Goal: Transaction & Acquisition: Book appointment/travel/reservation

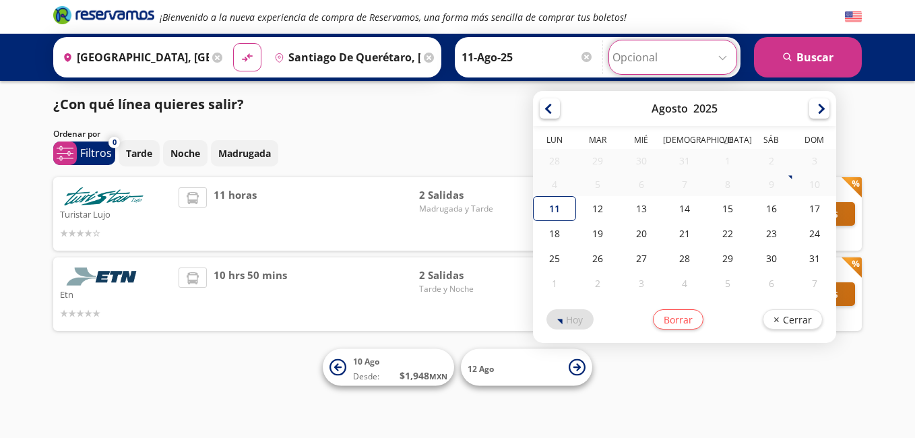
click at [710, 54] on input "Opcional" at bounding box center [672, 57] width 121 height 34
click at [708, 56] on input "Opcional" at bounding box center [672, 57] width 121 height 34
click at [421, 127] on div "¿Con qué línea quieres salir? Ordenar por 0 system-uicons:filtering Filtros che…" at bounding box center [457, 215] width 822 height 243
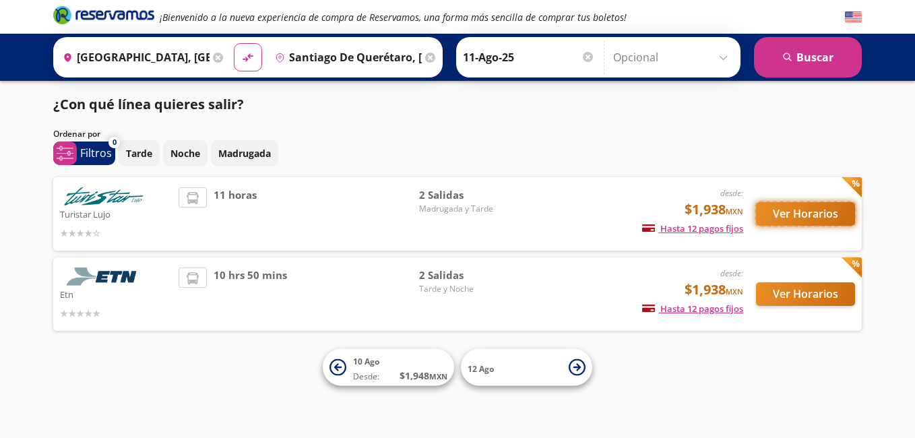
click at [770, 211] on button "Ver Horarios" at bounding box center [805, 214] width 99 height 24
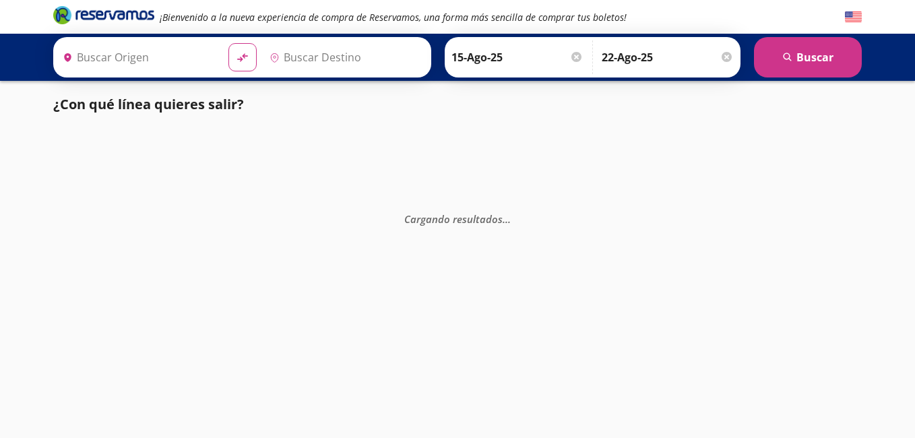
type input "Santiago de Querétaro, [GEOGRAPHIC_DATA]"
type input "[GEOGRAPHIC_DATA], [GEOGRAPHIC_DATA]"
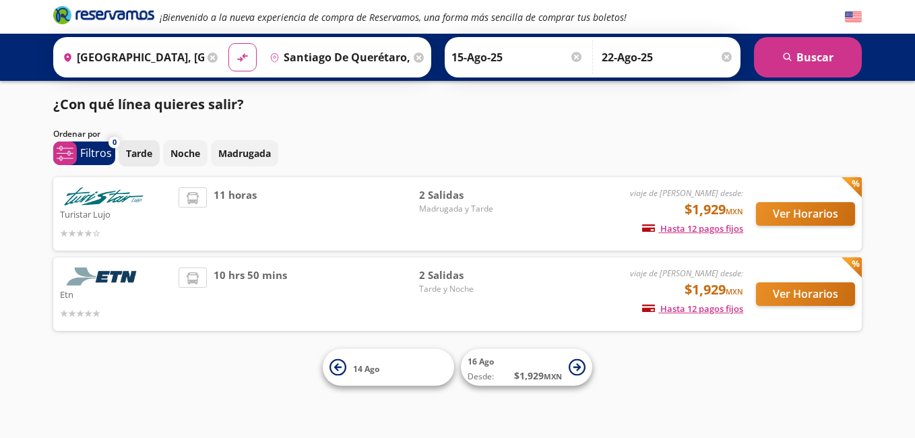
click at [155, 158] on button "Tarde" at bounding box center [139, 153] width 41 height 26
click at [769, 60] on button "search [GEOGRAPHIC_DATA]" at bounding box center [808, 57] width 108 height 40
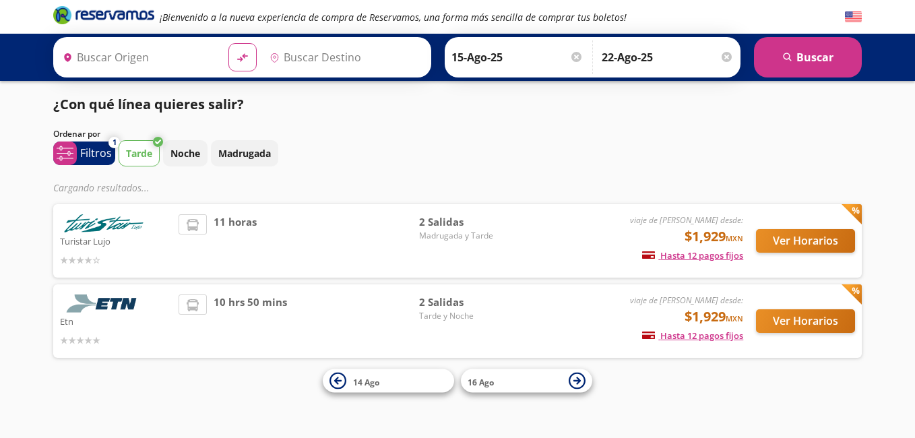
type input "Santiago de Querétaro, [GEOGRAPHIC_DATA]"
type input "[GEOGRAPHIC_DATA], [GEOGRAPHIC_DATA]"
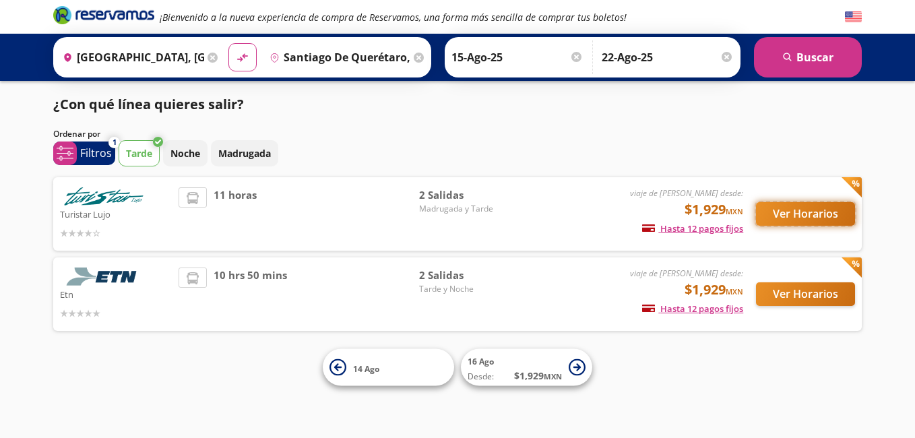
click at [780, 207] on button "Ver Horarios" at bounding box center [805, 214] width 99 height 24
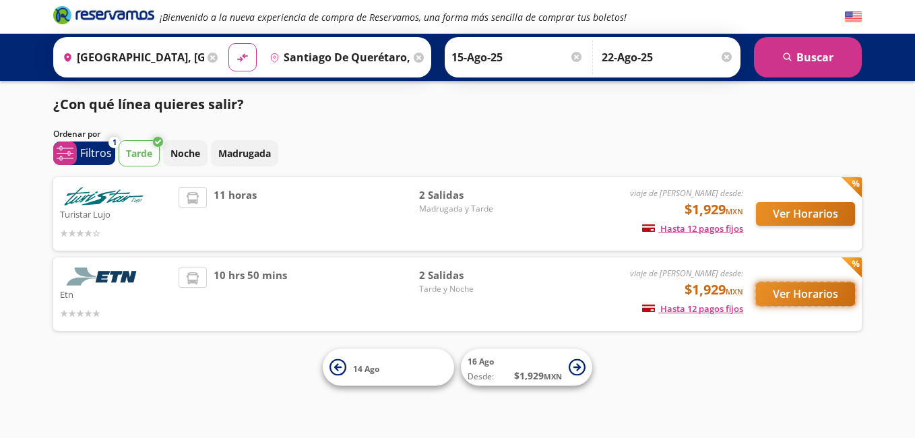
click at [796, 300] on button "Ver Horarios" at bounding box center [805, 294] width 99 height 24
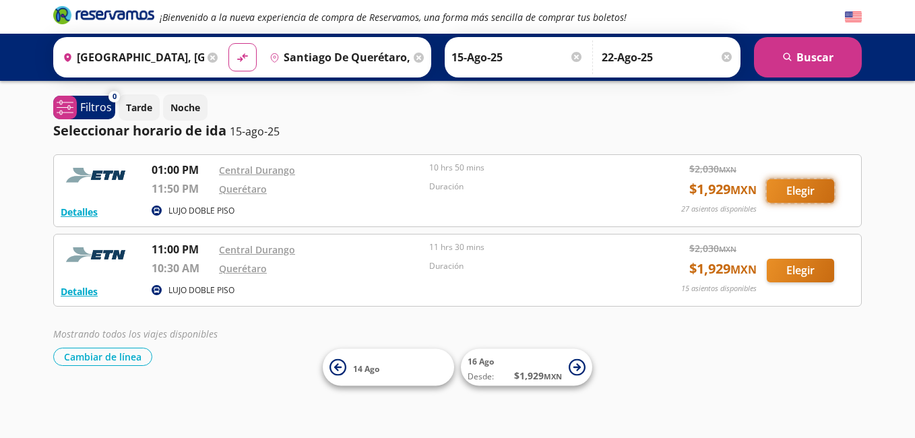
click at [793, 193] on button "Elegir" at bounding box center [799, 191] width 67 height 24
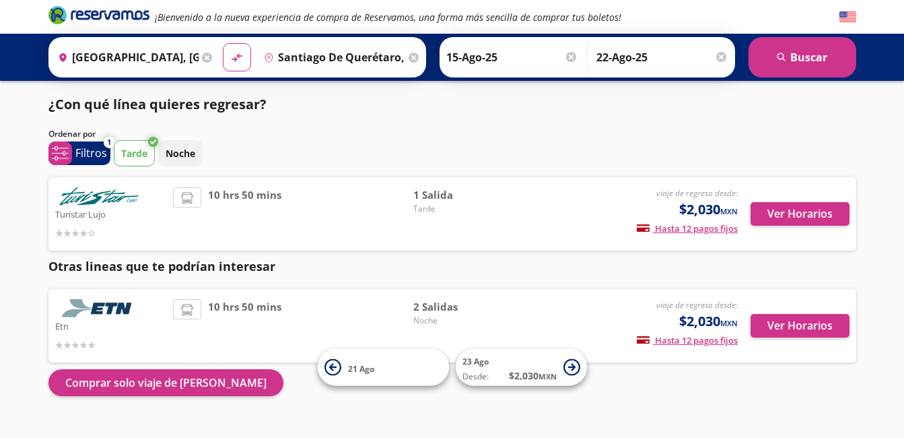
scroll to position [26, 0]
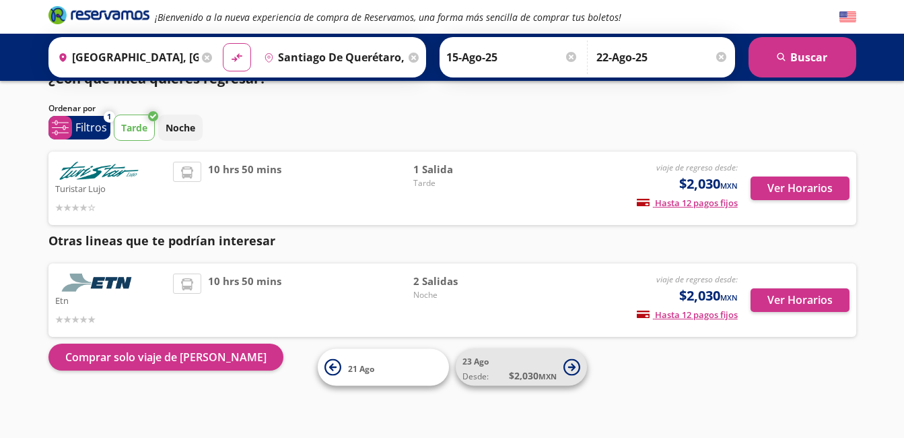
click at [562, 363] on button "23 Ago Desde: $ 2,030 MXN" at bounding box center [521, 367] width 131 height 37
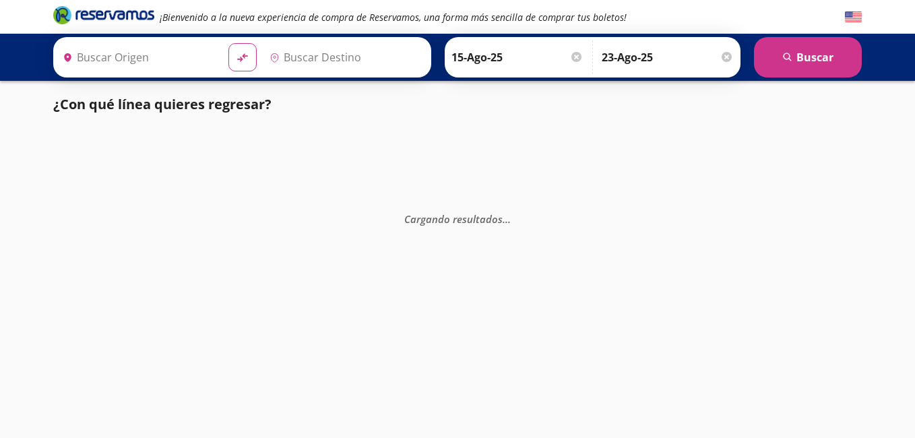
type input "Santiago de Querétaro, [GEOGRAPHIC_DATA]"
type input "[GEOGRAPHIC_DATA], [GEOGRAPHIC_DATA]"
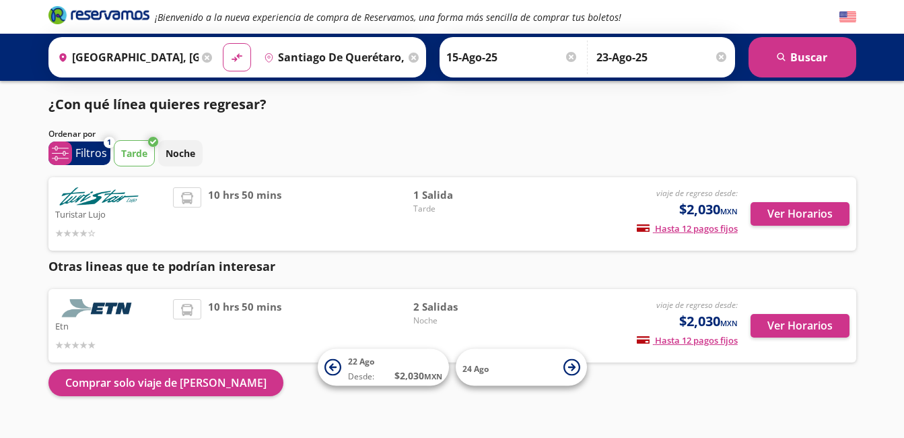
scroll to position [26, 0]
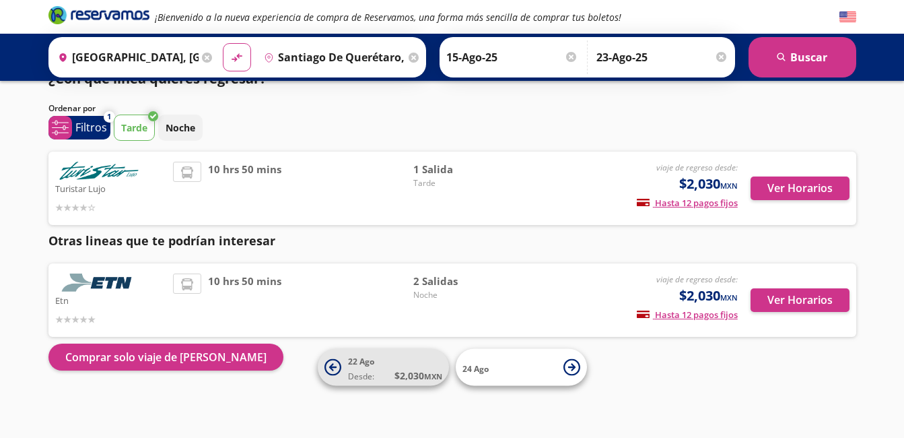
click at [424, 376] on small "MXN" at bounding box center [433, 376] width 18 height 10
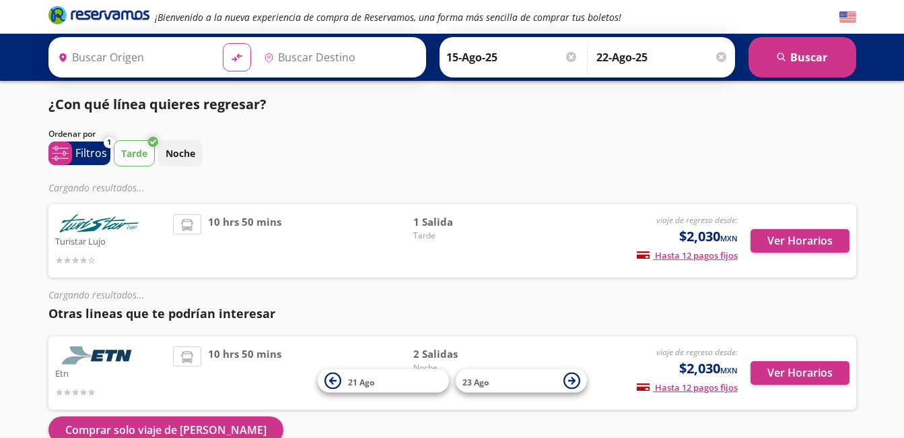
type input "[GEOGRAPHIC_DATA], [GEOGRAPHIC_DATA]"
type input "Santiago de Querétaro, [GEOGRAPHIC_DATA]"
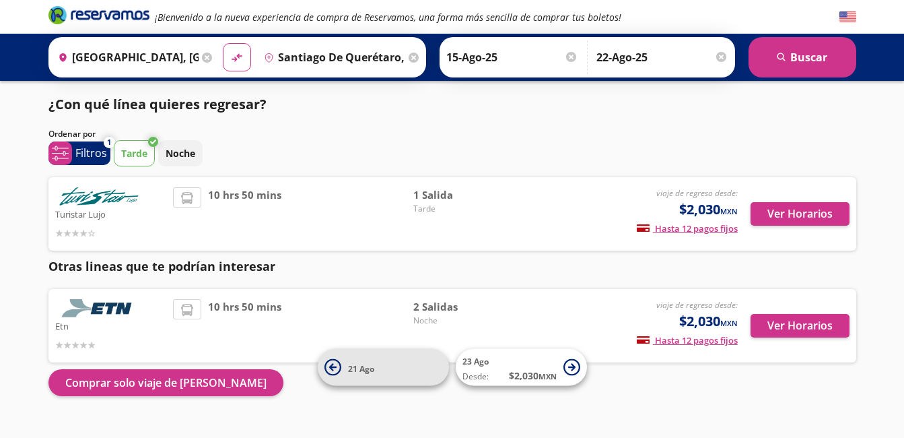
click at [418, 382] on button "21 Ago" at bounding box center [383, 367] width 131 height 37
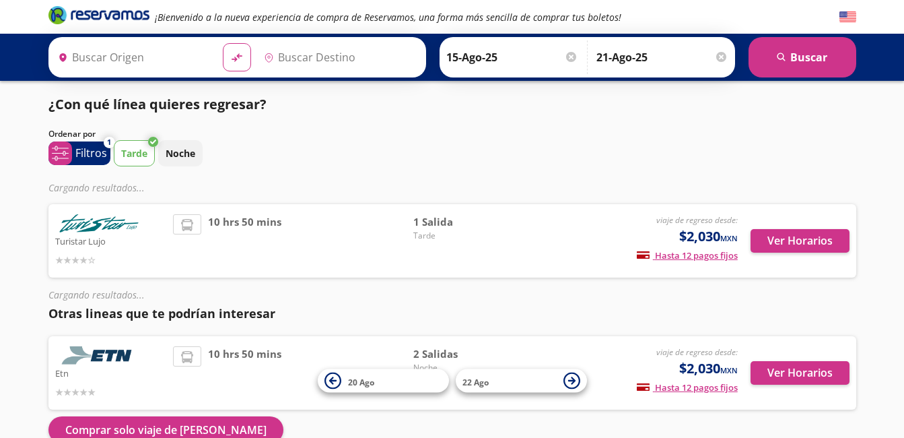
type input "[GEOGRAPHIC_DATA], [GEOGRAPHIC_DATA]"
type input "Santiago de Querétaro, [GEOGRAPHIC_DATA]"
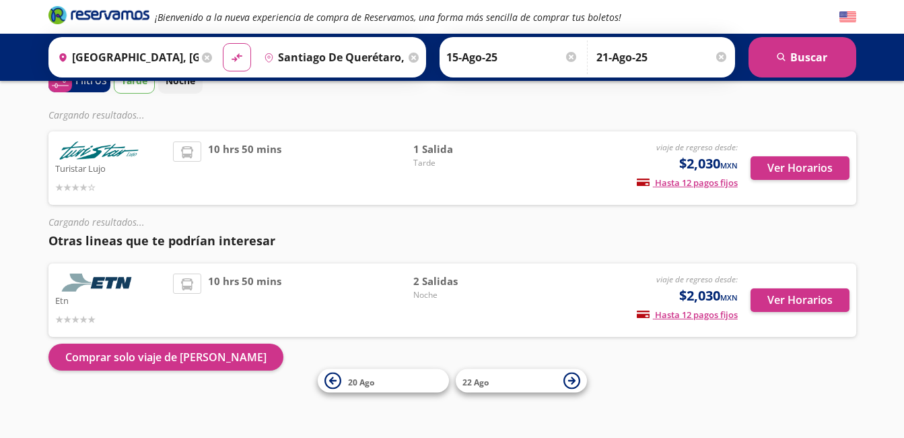
scroll to position [26, 0]
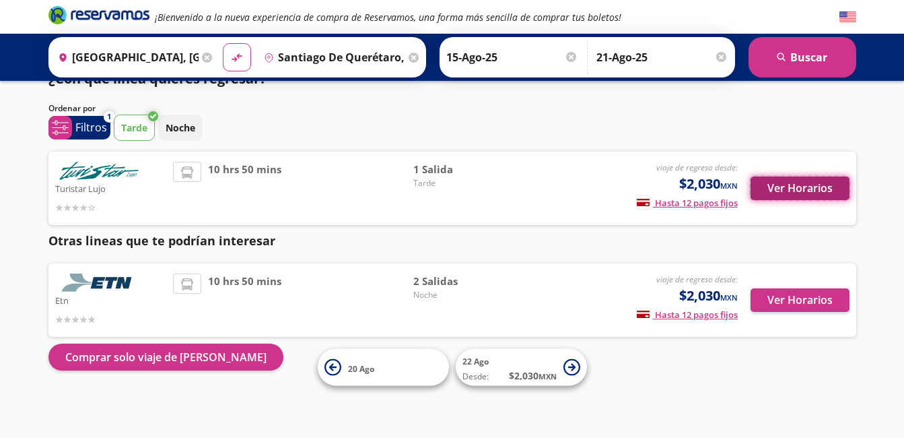
click at [780, 185] on button "Ver Horarios" at bounding box center [800, 188] width 99 height 24
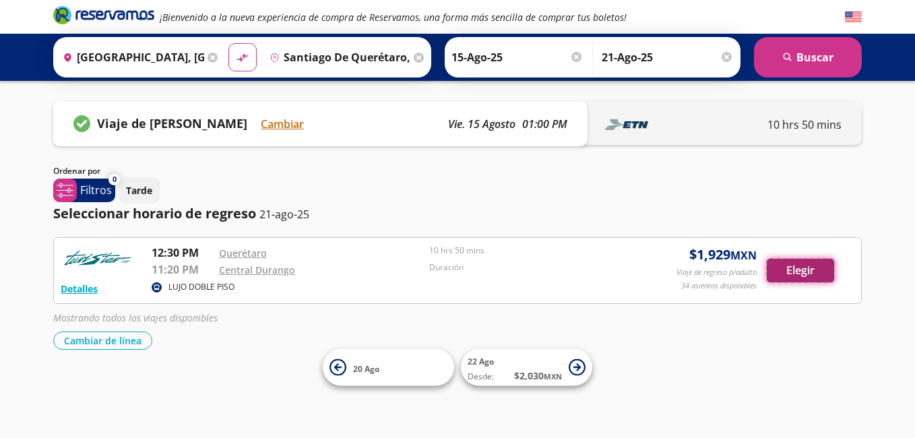
click at [799, 271] on button "Elegir" at bounding box center [799, 271] width 67 height 24
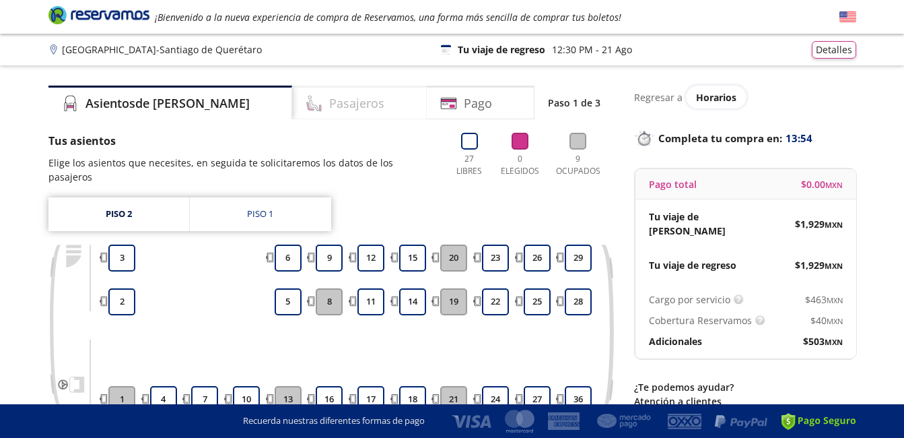
click at [329, 100] on h4 "Pasajeros" at bounding box center [356, 103] width 55 height 18
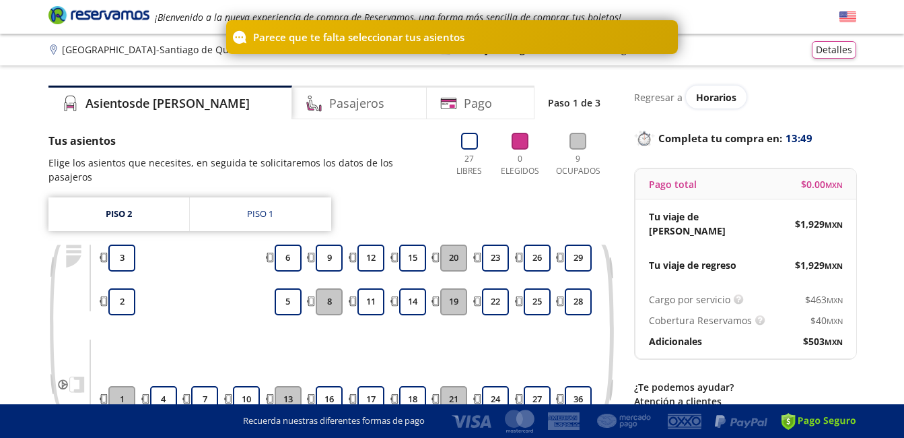
scroll to position [137, 0]
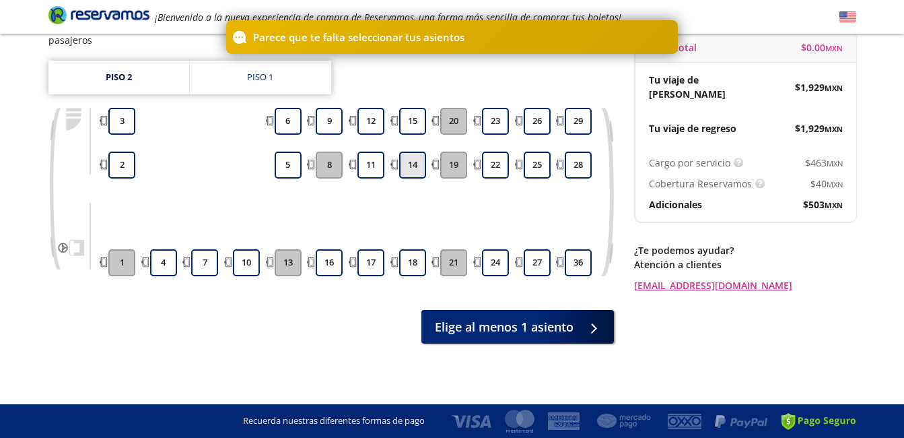
click at [403, 166] on button "14" at bounding box center [412, 165] width 27 height 27
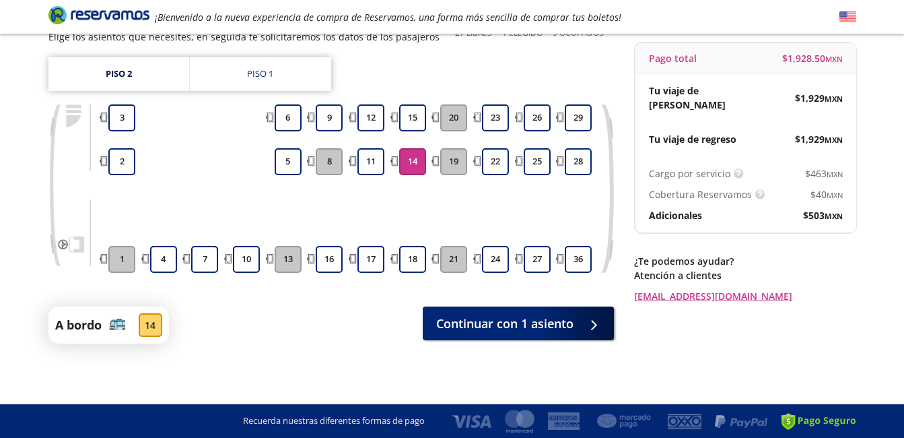
scroll to position [126, 0]
click at [411, 122] on button "15" at bounding box center [412, 117] width 27 height 27
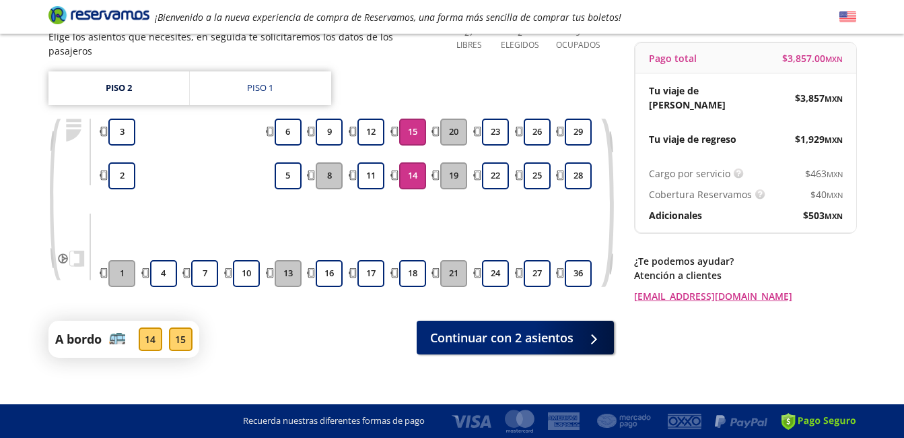
drag, startPoint x: 420, startPoint y: 174, endPoint x: 418, endPoint y: 167, distance: 7.0
click at [420, 172] on button "14" at bounding box center [412, 175] width 27 height 27
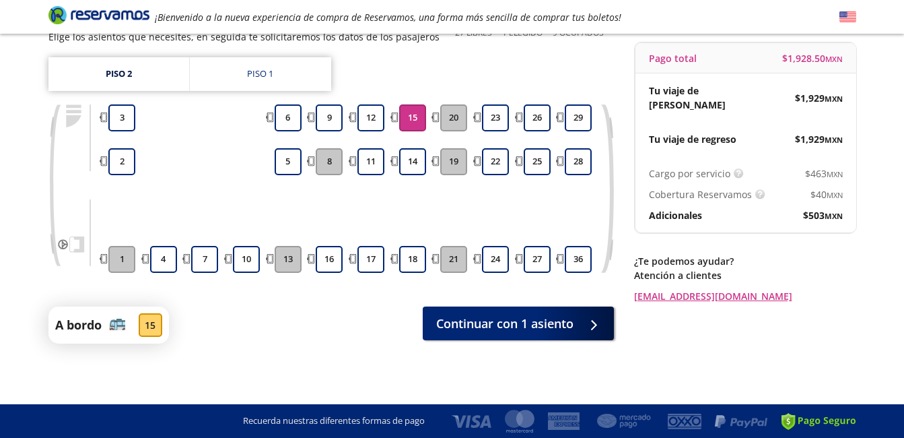
click at [414, 114] on button "15" at bounding box center [412, 117] width 27 height 27
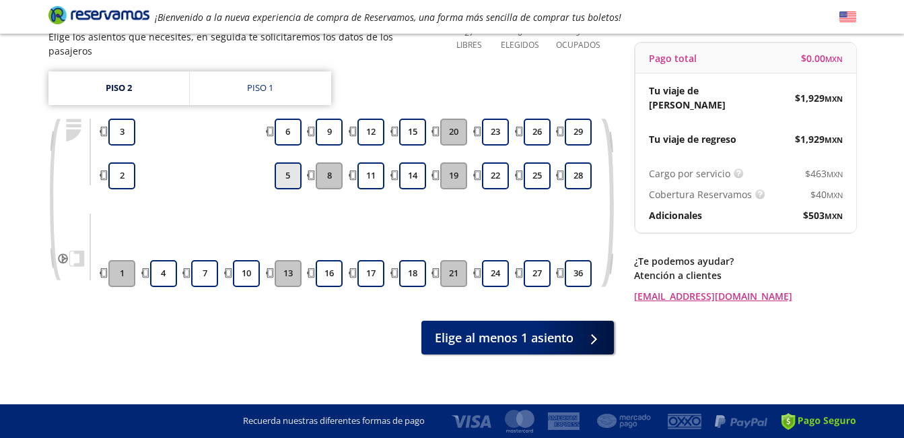
click at [286, 178] on button "5" at bounding box center [288, 175] width 27 height 27
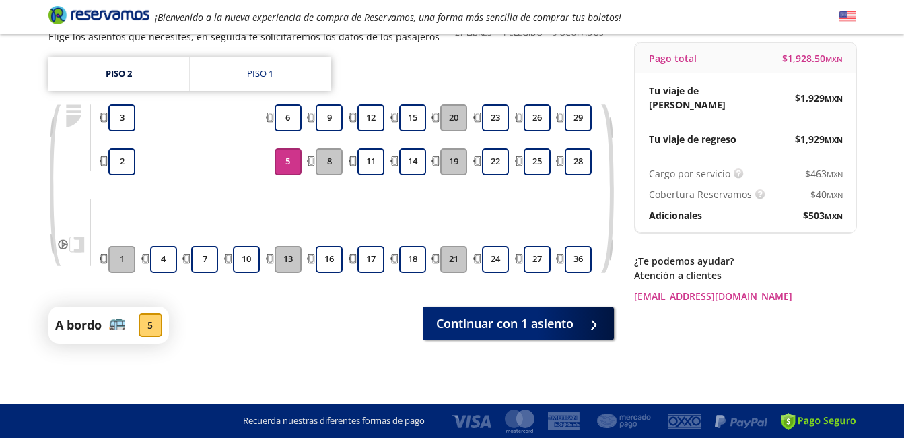
click at [292, 164] on button "5" at bounding box center [288, 161] width 27 height 27
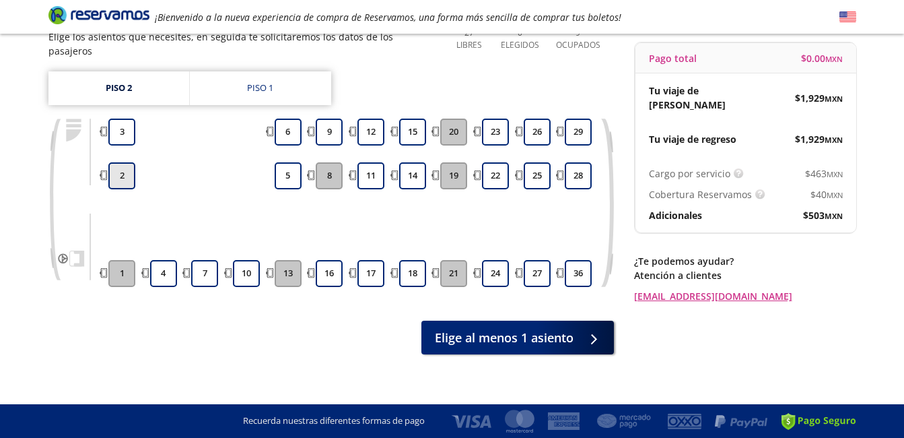
drag, startPoint x: 123, startPoint y: 177, endPoint x: 130, endPoint y: 165, distance: 13.9
click at [127, 173] on button "2" at bounding box center [121, 175] width 27 height 27
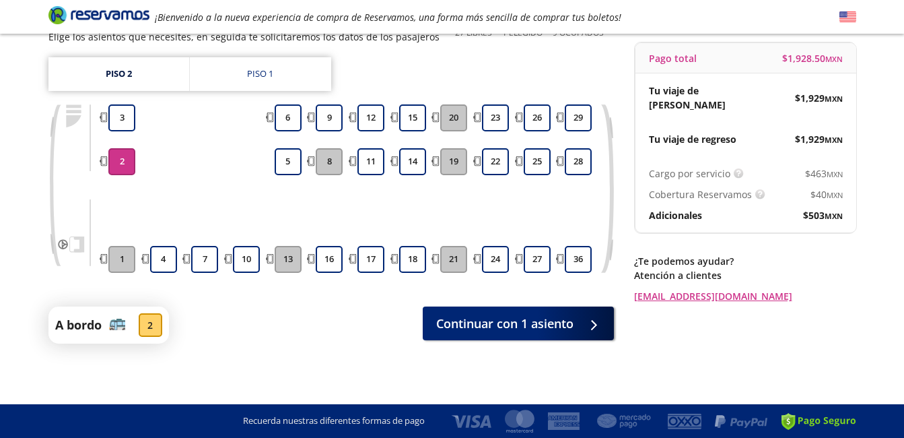
click at [129, 143] on div at bounding box center [122, 140] width 32 height 10
click at [133, 108] on button "3" at bounding box center [121, 117] width 27 height 27
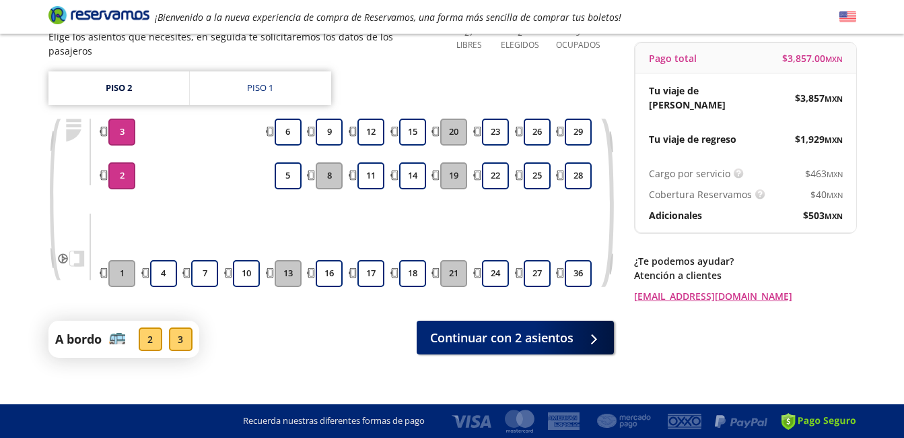
click at [124, 167] on button "2" at bounding box center [121, 175] width 27 height 27
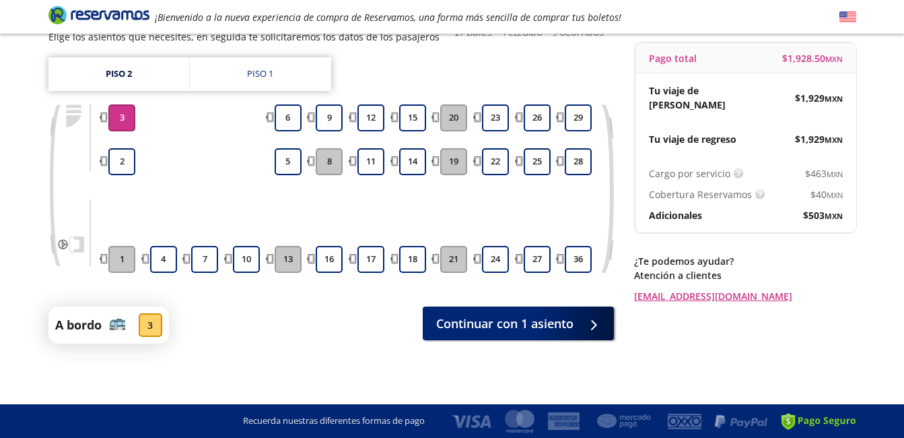
click at [128, 125] on button "3" at bounding box center [121, 117] width 27 height 27
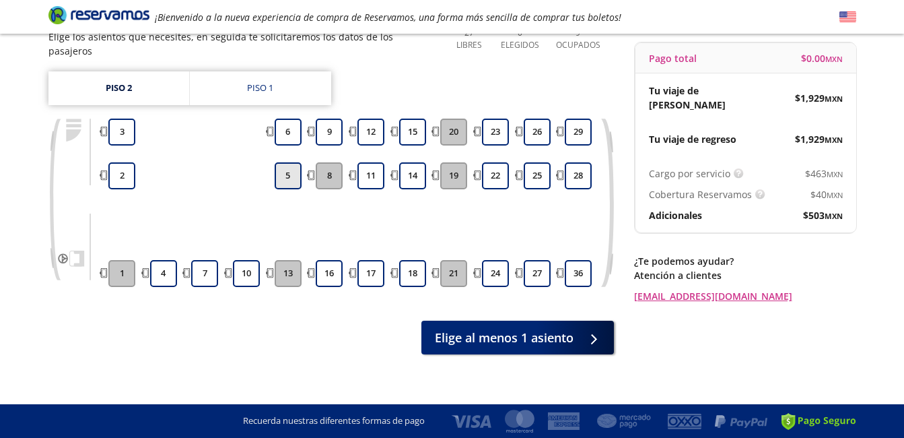
click at [277, 174] on button "5" at bounding box center [288, 175] width 27 height 27
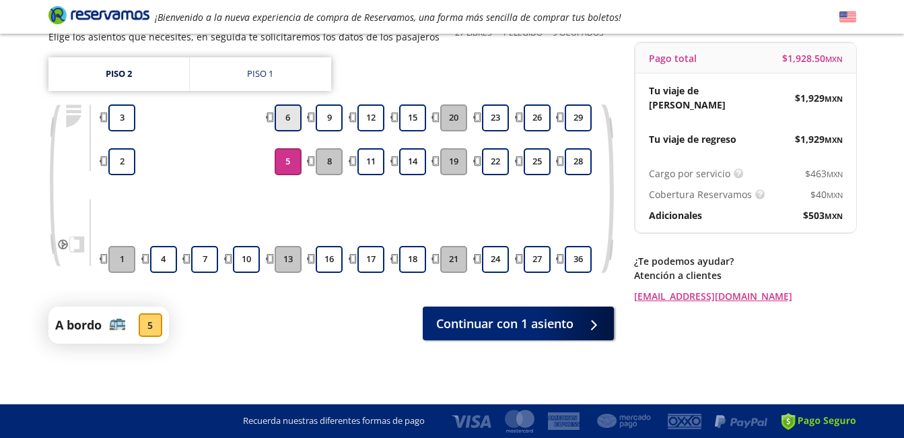
click at [281, 112] on button "6" at bounding box center [288, 117] width 27 height 27
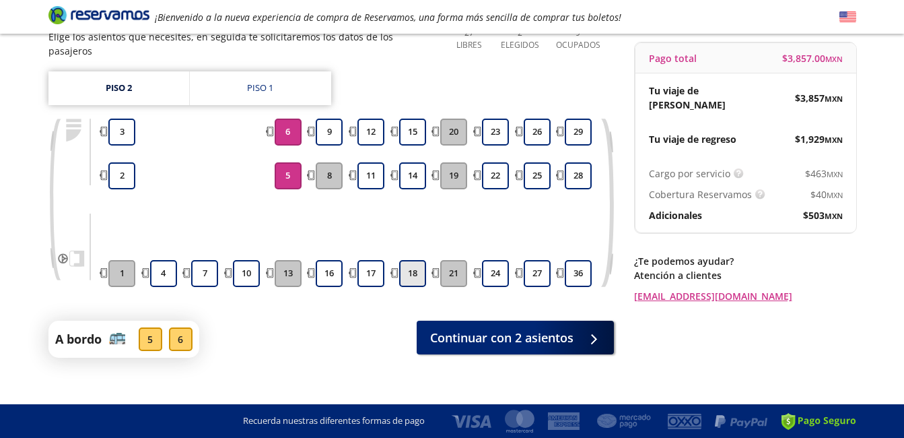
scroll to position [140, 0]
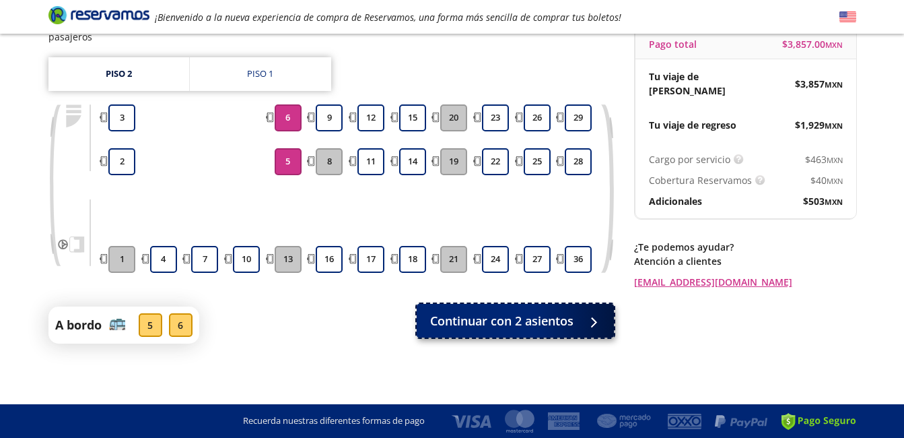
click at [502, 325] on span "Continuar con 2 asientos" at bounding box center [501, 321] width 143 height 18
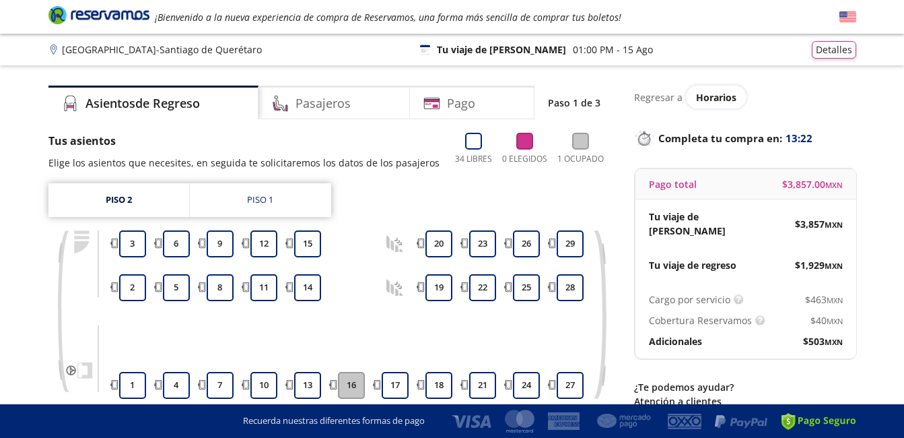
scroll to position [123, 0]
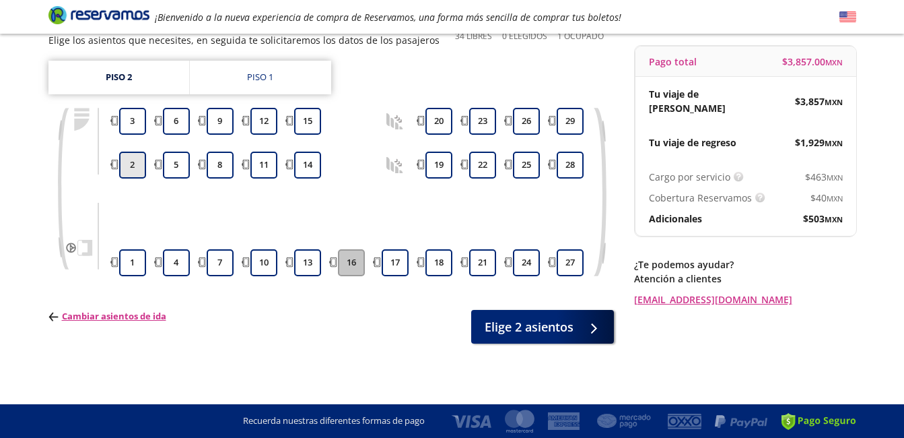
click at [138, 173] on button "2" at bounding box center [132, 165] width 27 height 27
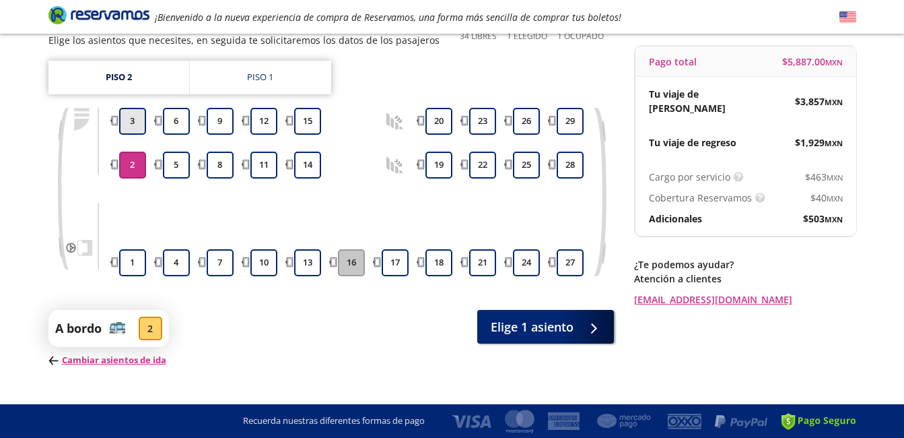
click at [134, 125] on button "3" at bounding box center [132, 121] width 27 height 27
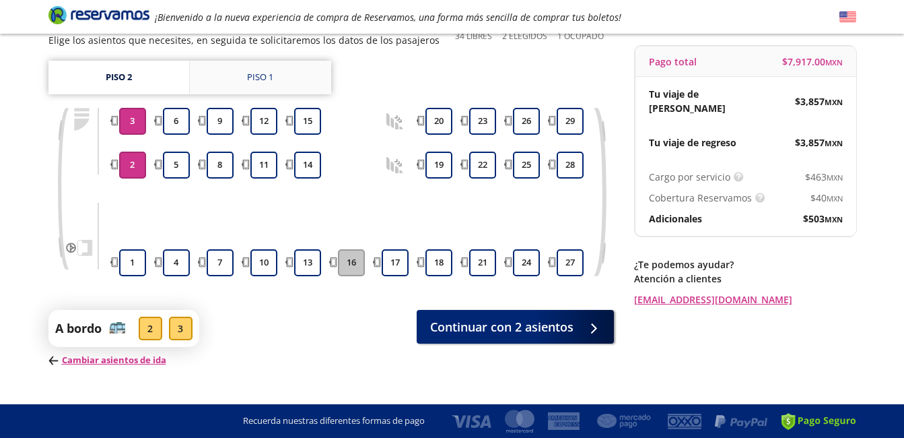
click at [237, 81] on link "Piso 1" at bounding box center [260, 78] width 141 height 34
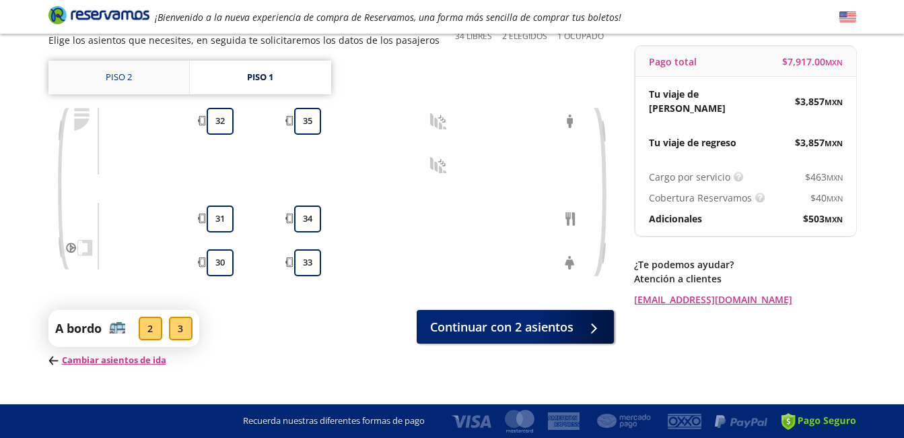
click at [151, 79] on link "Piso 2" at bounding box center [118, 78] width 141 height 34
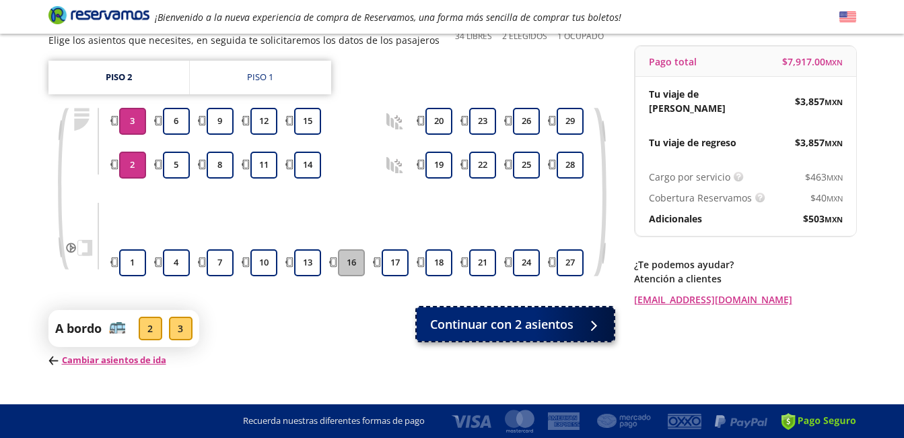
click at [533, 324] on span "Continuar con 2 asientos" at bounding box center [501, 324] width 143 height 18
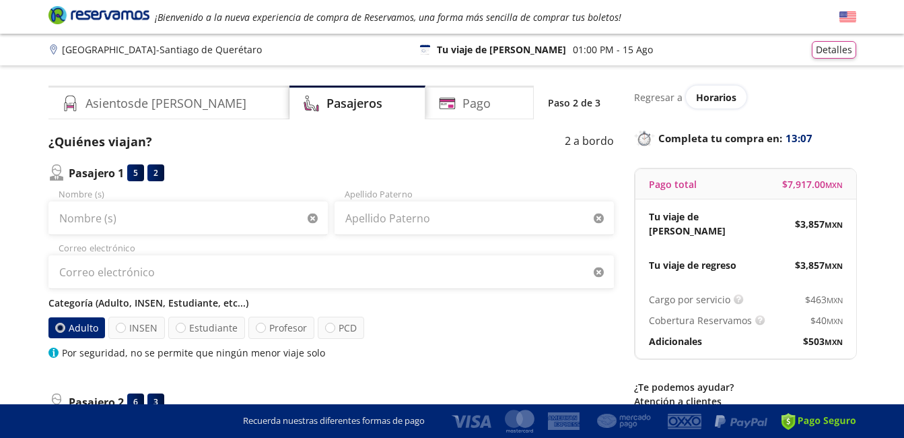
scroll to position [67, 0]
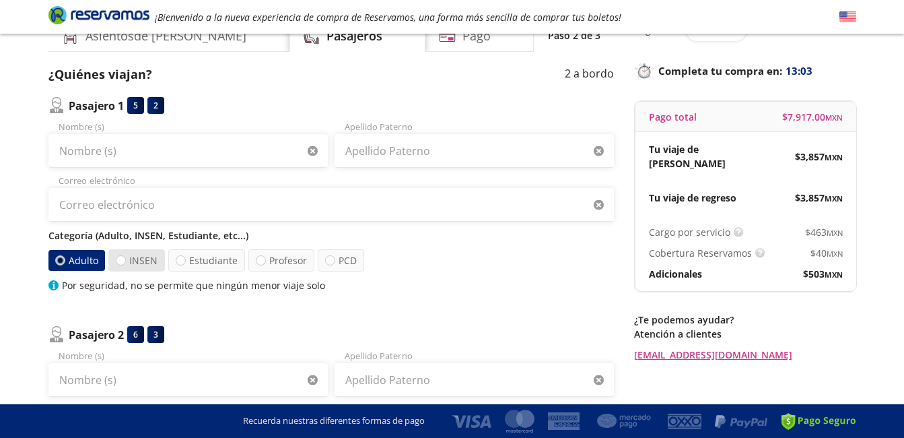
click at [127, 264] on label "INSEN" at bounding box center [136, 260] width 57 height 22
click at [125, 264] on input "INSEN" at bounding box center [121, 260] width 9 height 9
radio input "true"
radio input "false"
click at [222, 263] on label "Estudiante" at bounding box center [206, 260] width 77 height 22
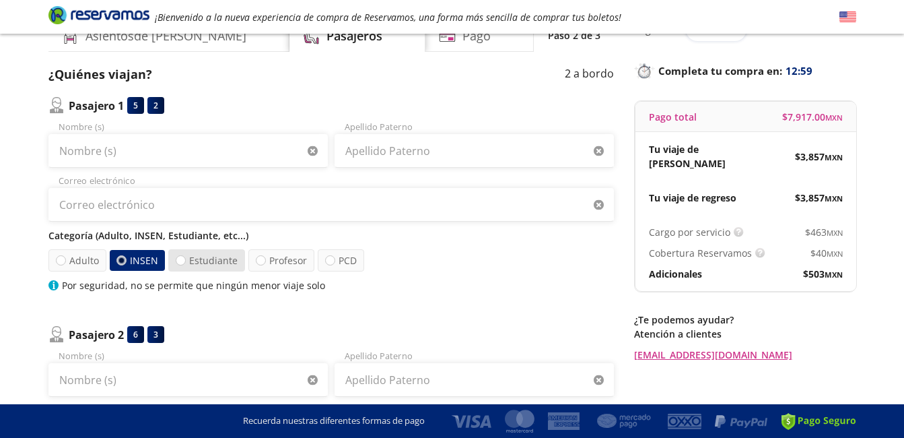
click at [185, 263] on input "Estudiante" at bounding box center [180, 260] width 9 height 9
radio input "true"
radio input "false"
click at [314, 261] on div "Adulto INSEN Estudiante Profesor PCD" at bounding box center [331, 260] width 566 height 22
click at [346, 263] on label "PCD" at bounding box center [341, 260] width 46 height 22
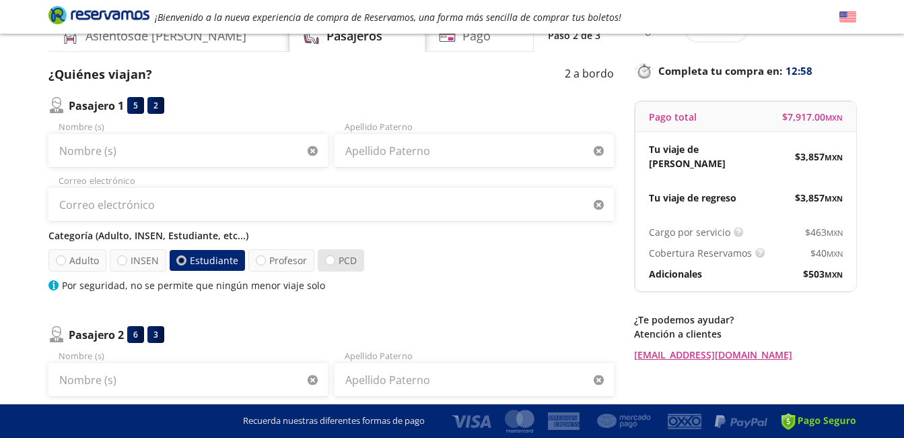
click at [335, 263] on input "PCD" at bounding box center [330, 260] width 9 height 9
radio input "true"
radio input "false"
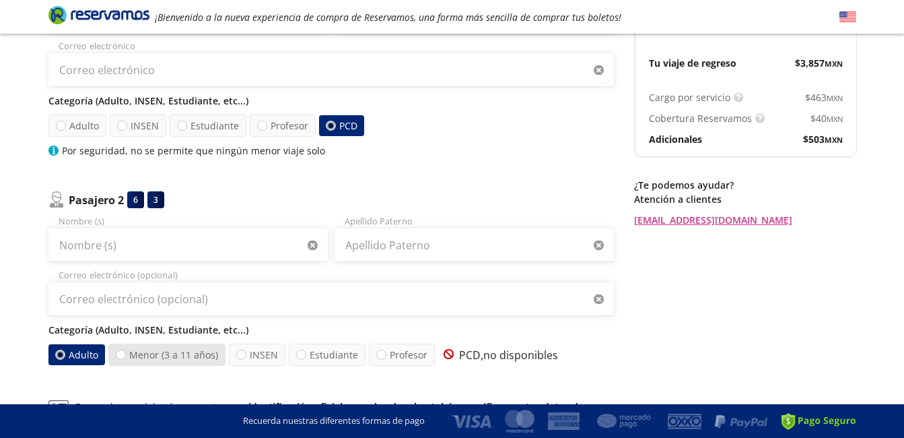
click at [139, 352] on label "Menor (3 a 11 años)" at bounding box center [166, 354] width 117 height 22
click at [125, 352] on input "Menor (3 a 11 años)" at bounding box center [121, 354] width 9 height 9
radio input "true"
radio input "false"
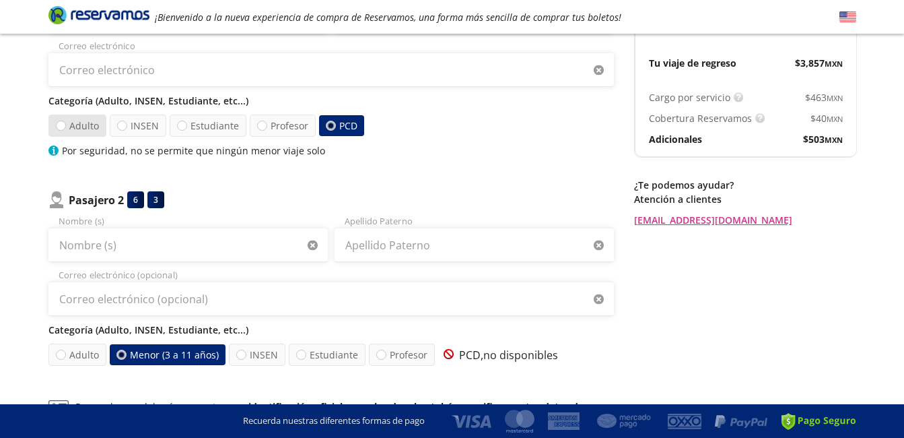
click at [79, 127] on label "Adulto" at bounding box center [76, 125] width 59 height 23
click at [65, 127] on input "Adulto" at bounding box center [60, 125] width 9 height 9
radio input "true"
radio input "false"
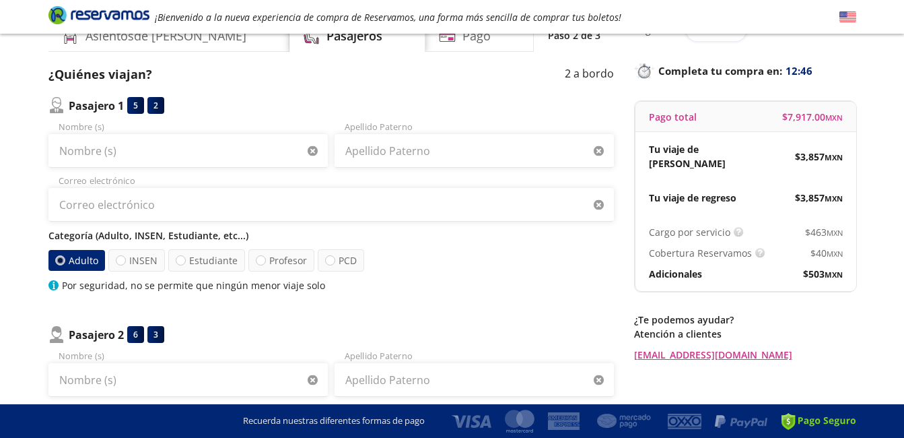
scroll to position [381, 0]
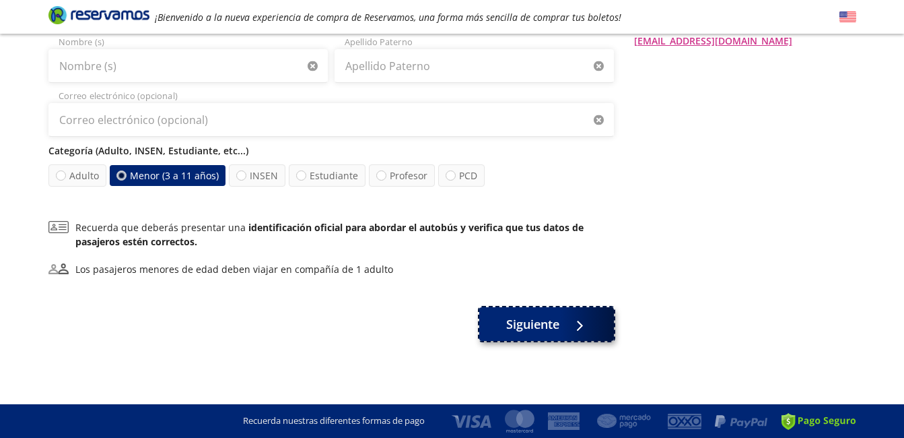
click at [523, 317] on span "Siguiente" at bounding box center [532, 324] width 53 height 18
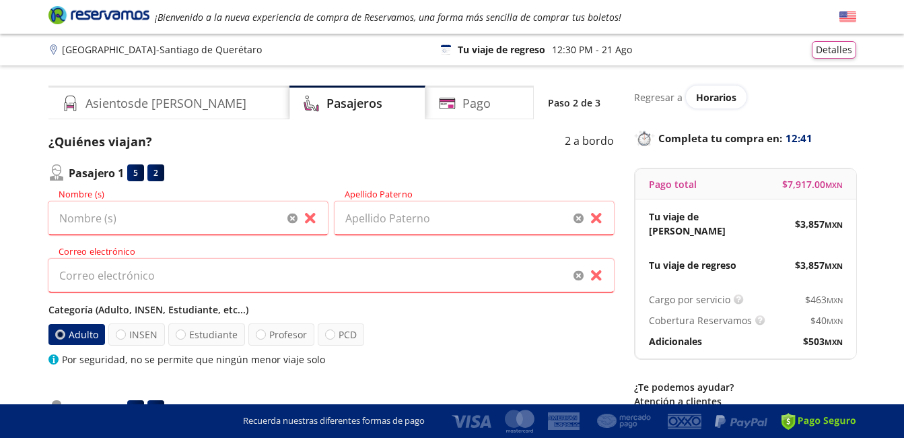
scroll to position [67, 0]
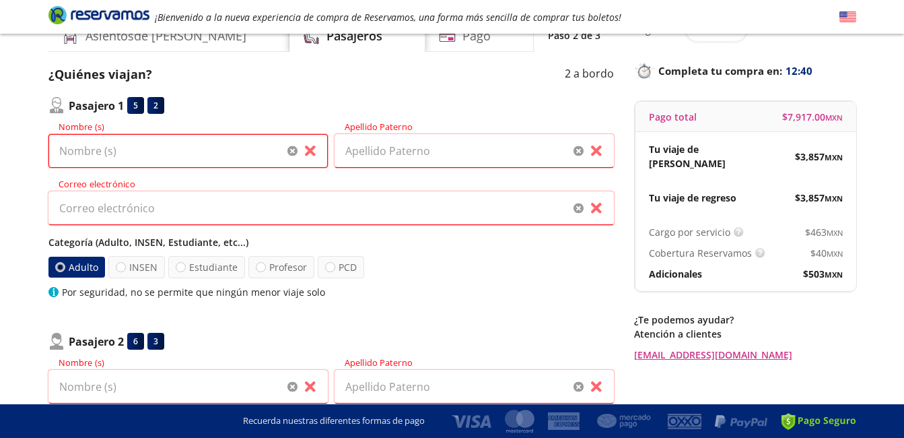
click at [211, 159] on input "Nombre (s)" at bounding box center [187, 151] width 279 height 34
type input "ma guadalupe"
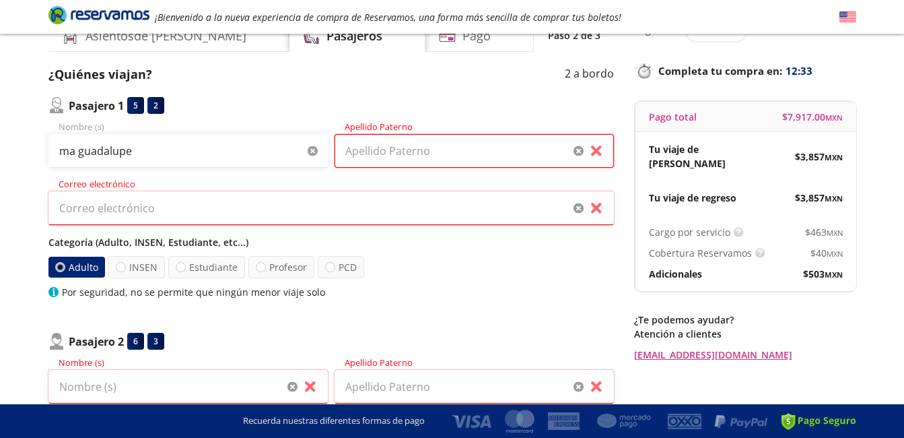
click at [427, 160] on input "Apellido Paterno" at bounding box center [474, 151] width 279 height 34
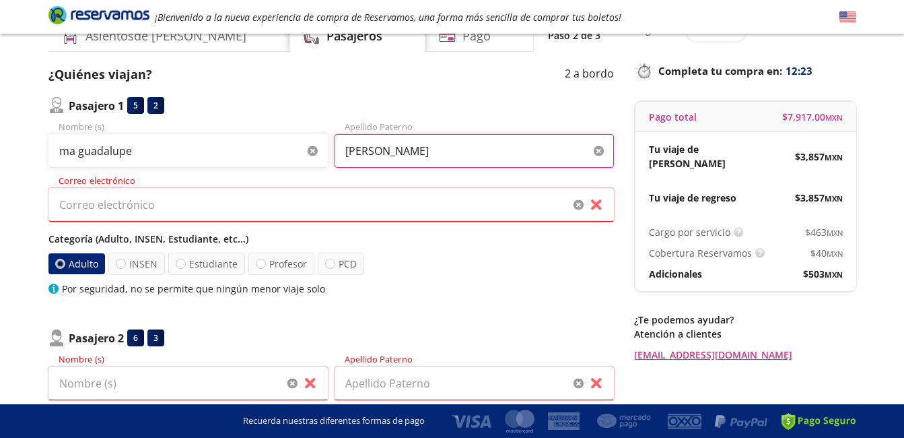
type input "[PERSON_NAME]"
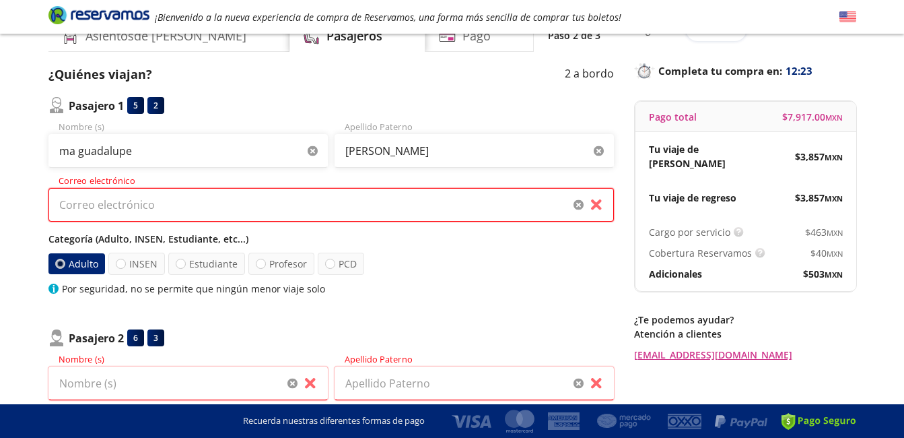
click at [251, 207] on input "Correo electrónico" at bounding box center [331, 205] width 566 height 34
type input "[EMAIL_ADDRESS][DOMAIN_NAME]"
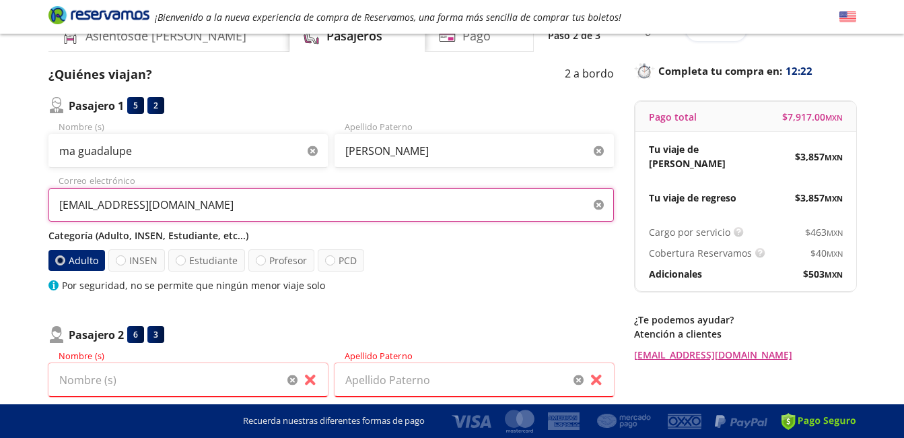
scroll to position [269, 0]
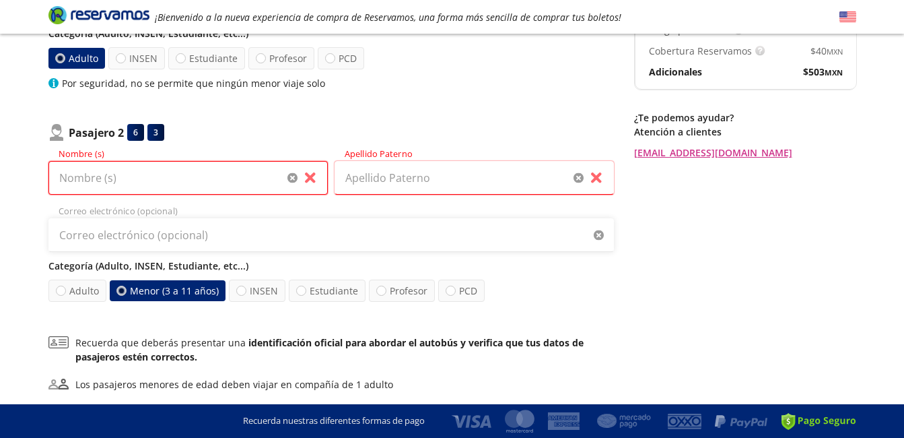
click at [228, 179] on input "Nombre (s)" at bounding box center [187, 178] width 279 height 34
click at [213, 178] on input "Nombre (s)" at bounding box center [187, 178] width 279 height 34
type input "[PERSON_NAME]"
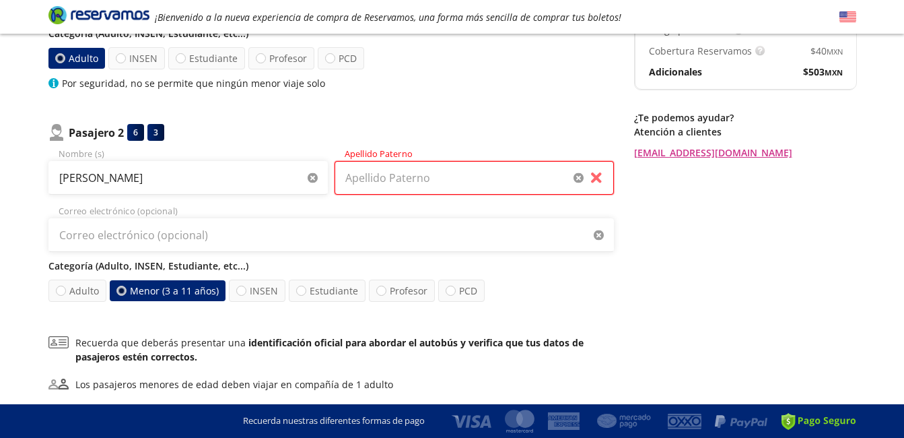
click at [385, 177] on input "Apellido Paterno" at bounding box center [474, 178] width 279 height 34
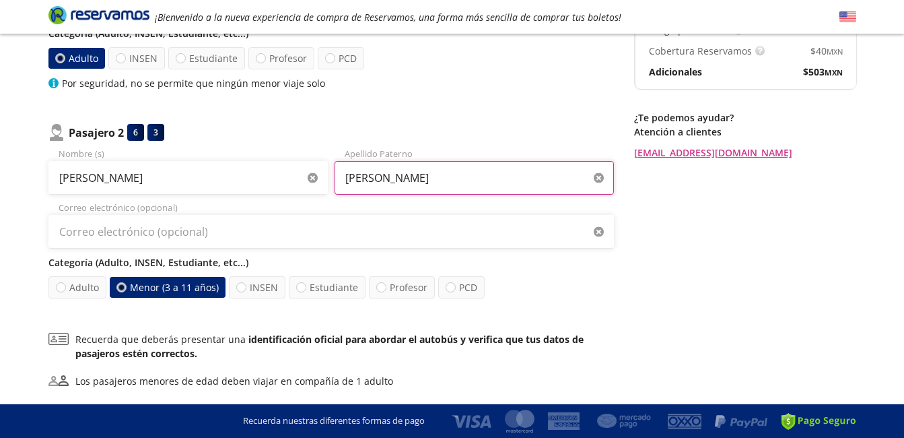
type input "[PERSON_NAME]"
click at [407, 214] on div "Correo electrónico (opcional)" at bounding box center [331, 224] width 566 height 47
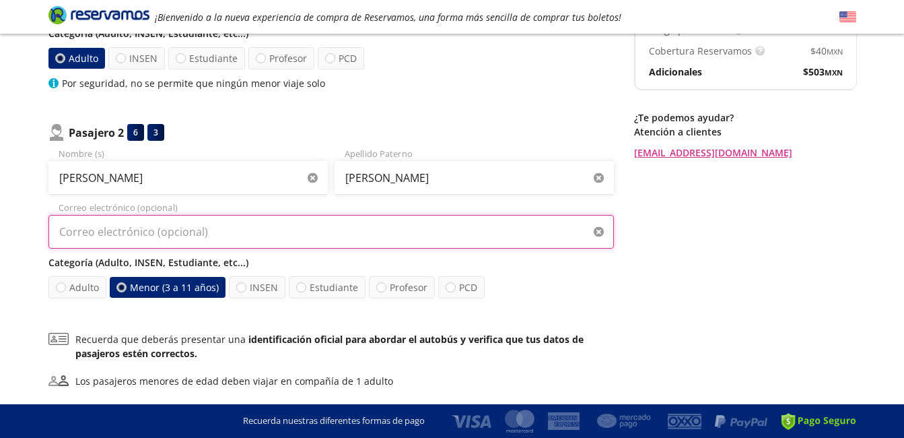
click at [364, 234] on input "Correo electrónico (opcional)" at bounding box center [331, 232] width 566 height 34
type input "[EMAIL_ADDRESS][DOMAIN_NAME]"
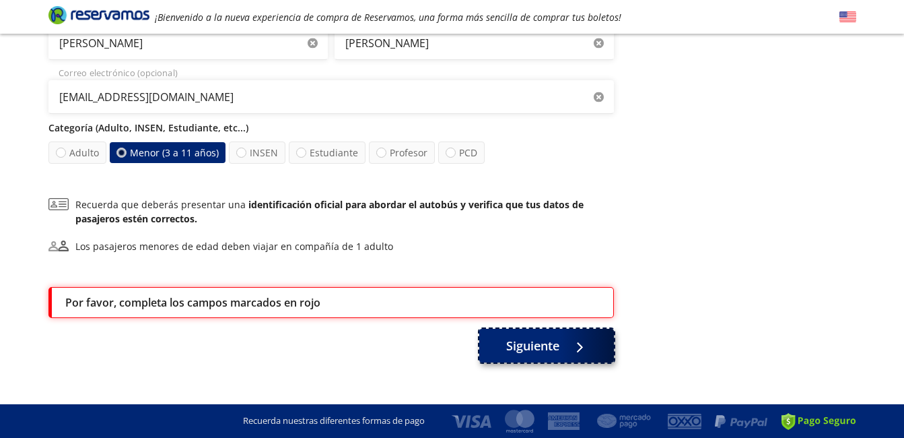
click at [544, 347] on span "Siguiente" at bounding box center [532, 346] width 53 height 18
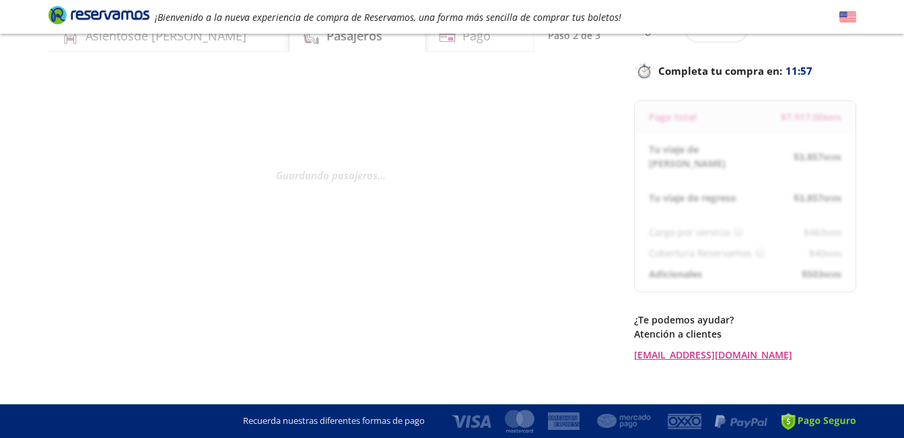
scroll to position [71, 0]
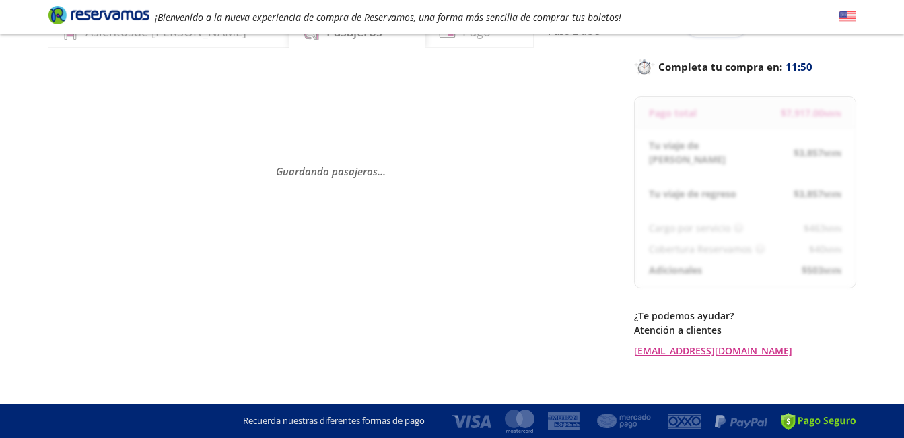
select select "MX"
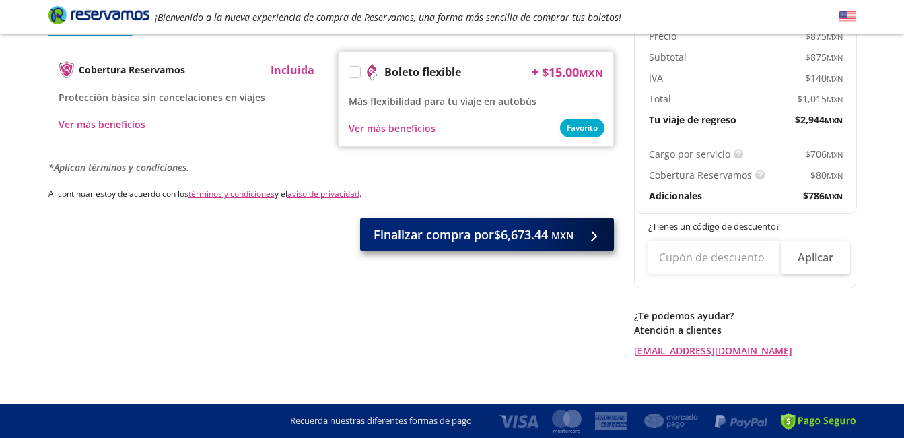
scroll to position [606, 0]
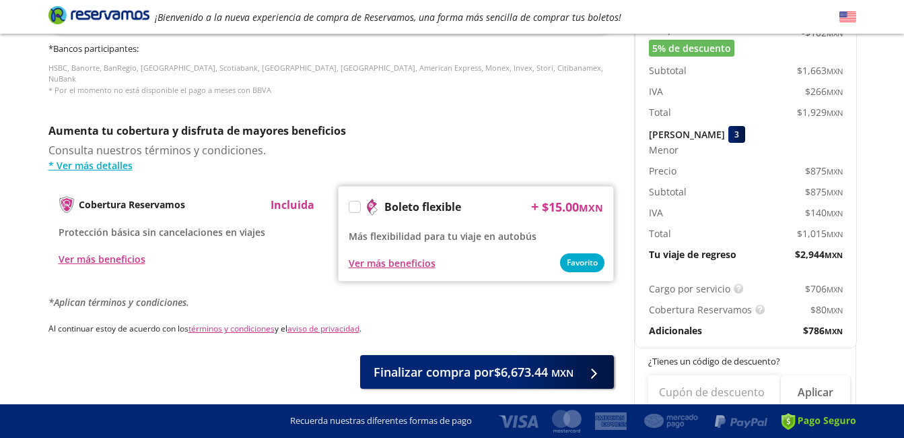
click at [358, 201] on label at bounding box center [355, 206] width 11 height 11
click at [358, 205] on input "Boleto flexible" at bounding box center [354, 209] width 9 height 9
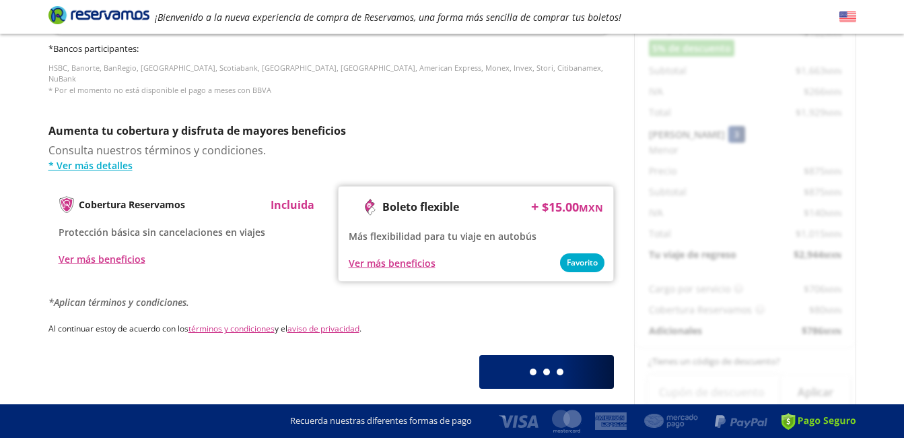
click at [358, 202] on div at bounding box center [354, 207] width 10 height 10
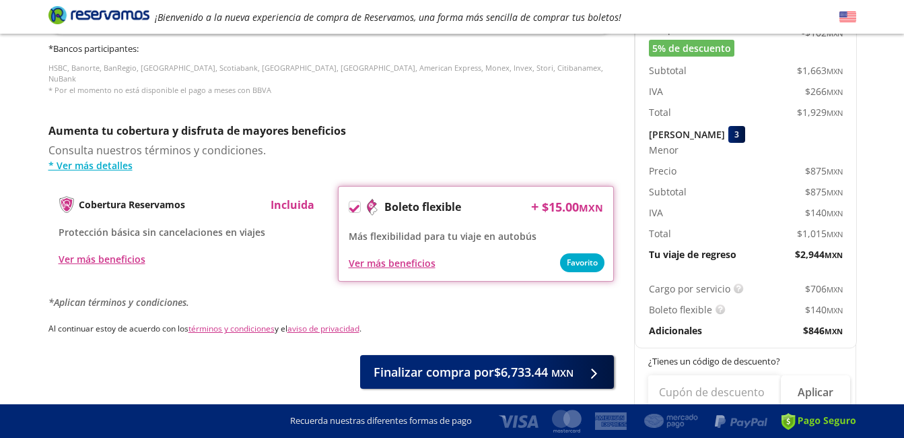
click at [357, 205] on icon at bounding box center [355, 208] width 10 height 7
click at [357, 205] on input "Boleto flexible" at bounding box center [354, 209] width 9 height 9
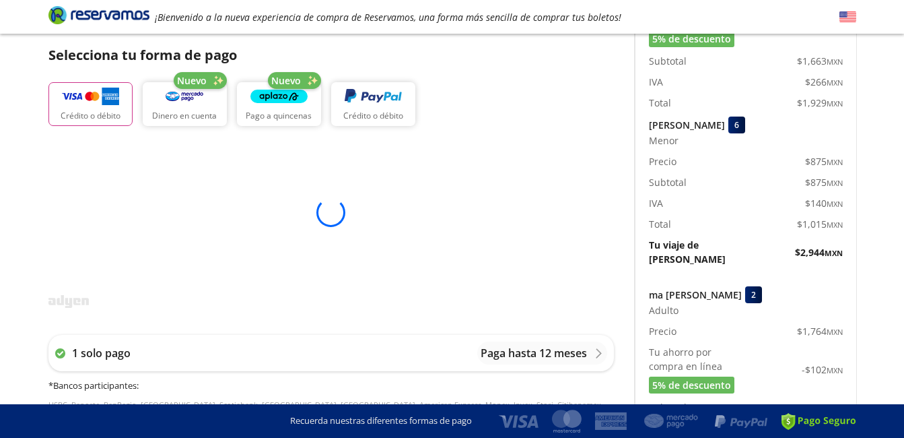
scroll to position [0, 0]
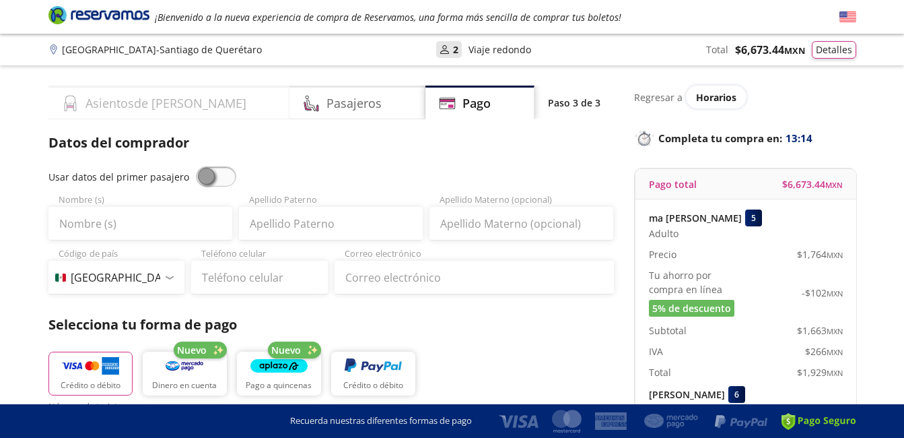
click at [157, 102] on h4 "Asientos de [PERSON_NAME]" at bounding box center [166, 103] width 161 height 18
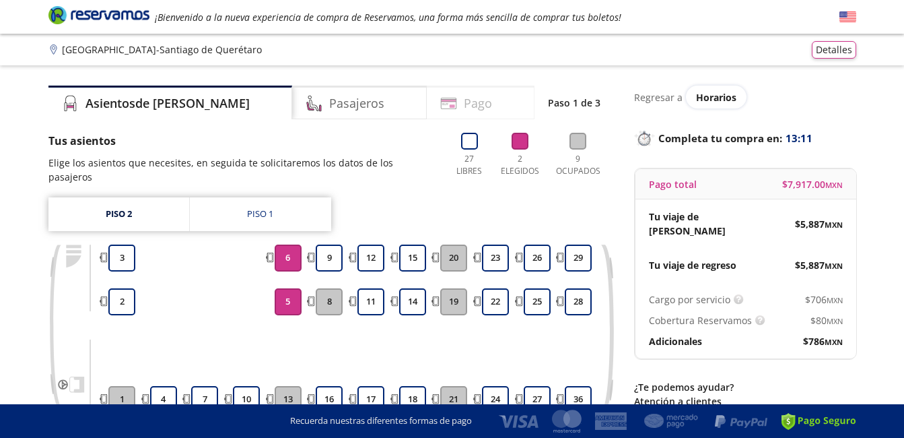
drag, startPoint x: 361, startPoint y: 106, endPoint x: 485, endPoint y: 118, distance: 124.5
click at [361, 106] on div "Pasajeros" at bounding box center [359, 103] width 135 height 34
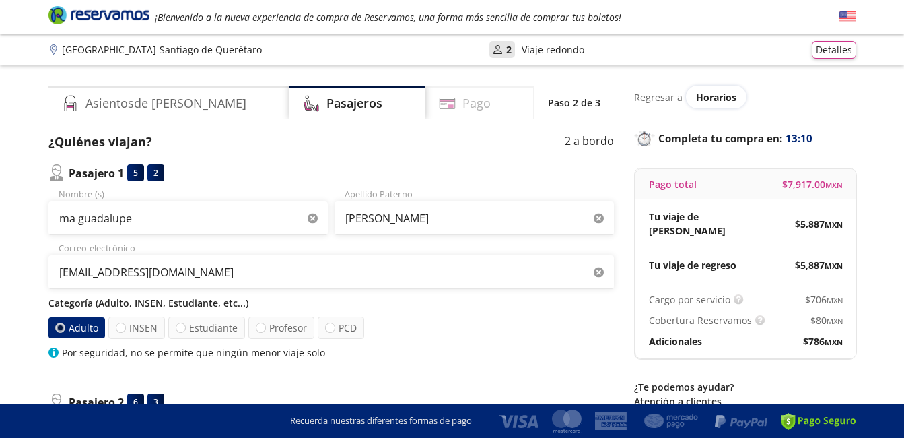
click at [510, 103] on div "Pago" at bounding box center [480, 103] width 108 height 34
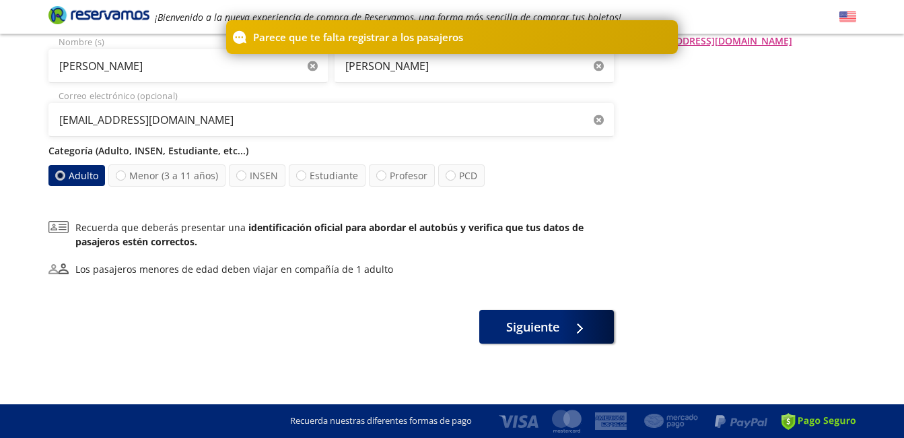
scroll to position [44, 0]
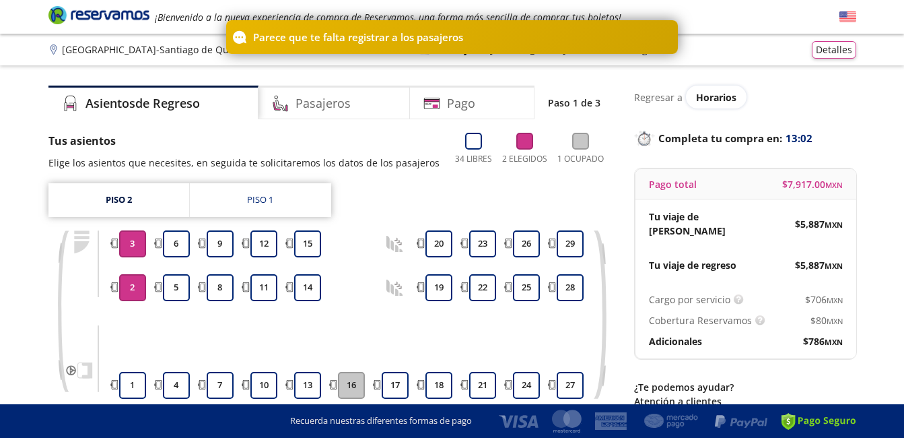
scroll to position [123, 0]
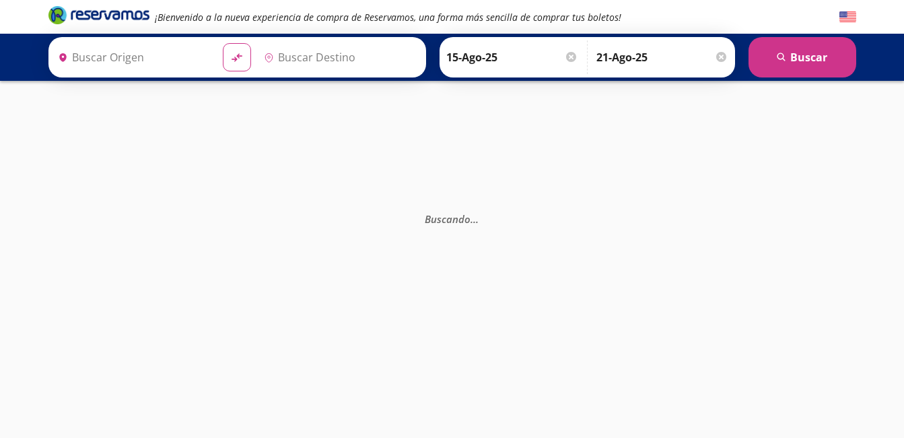
type input "[GEOGRAPHIC_DATA], [GEOGRAPHIC_DATA]"
type input "Santiago de Querétaro, [GEOGRAPHIC_DATA]"
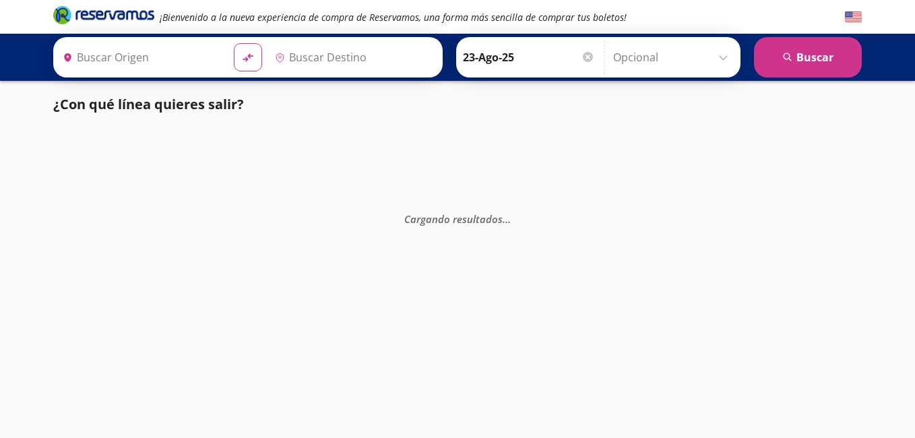
type input "[GEOGRAPHIC_DATA], [GEOGRAPHIC_DATA]"
type input "Santiago de Querétaro, [GEOGRAPHIC_DATA]"
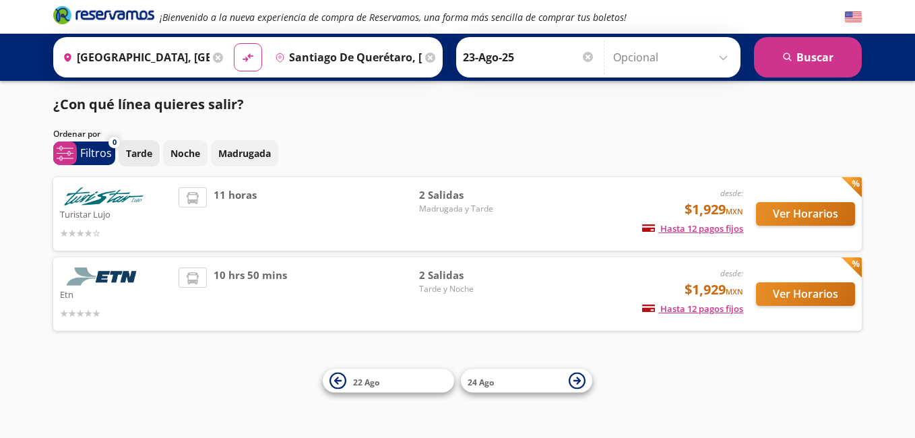
click at [150, 154] on p "Tarde" at bounding box center [139, 153] width 26 height 14
click at [90, 154] on p "Filtros" at bounding box center [96, 153] width 32 height 16
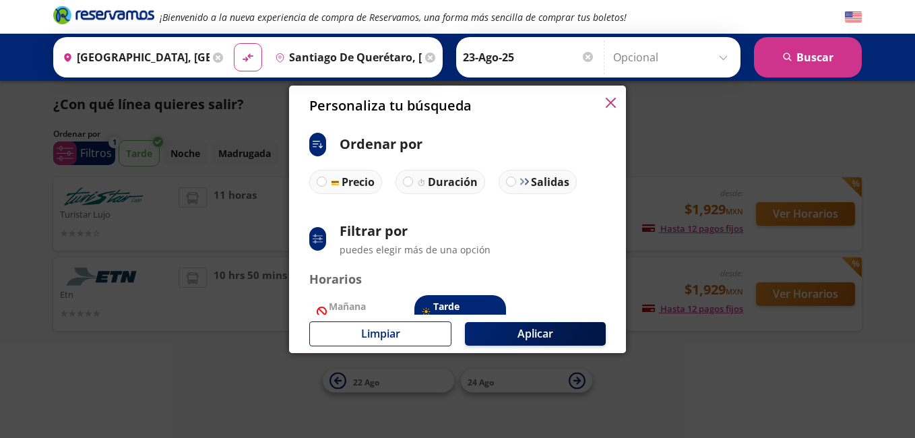
scroll to position [100, 0]
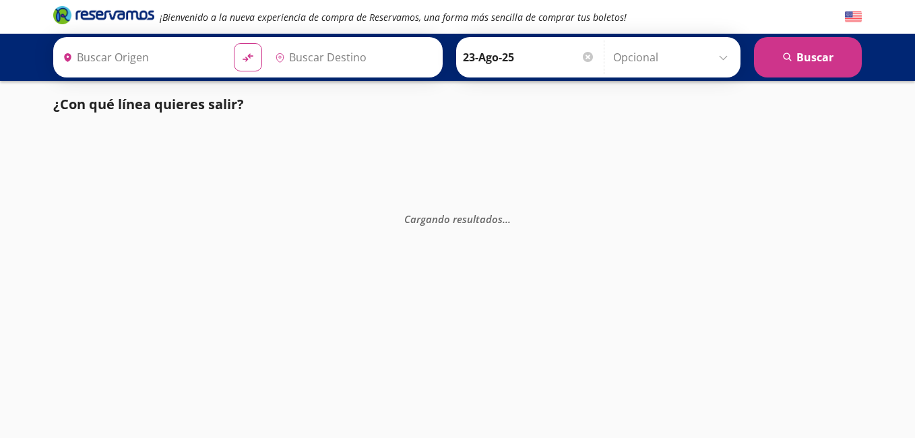
type input "[GEOGRAPHIC_DATA], [GEOGRAPHIC_DATA]"
type input "Santiago de Querétaro, [GEOGRAPHIC_DATA]"
